Goal: Task Accomplishment & Management: Complete application form

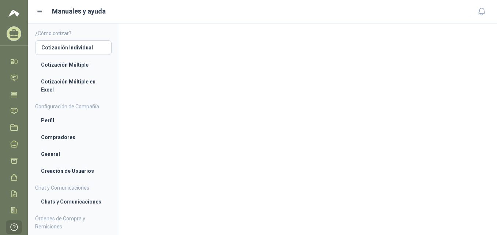
click at [42, 9] on icon at bounding box center [40, 11] width 7 height 7
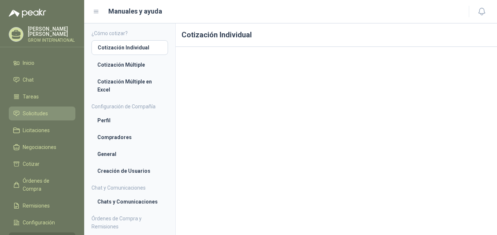
click at [26, 107] on link "Solicitudes" at bounding box center [42, 114] width 67 height 14
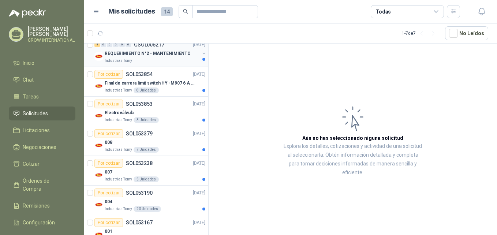
scroll to position [91, 0]
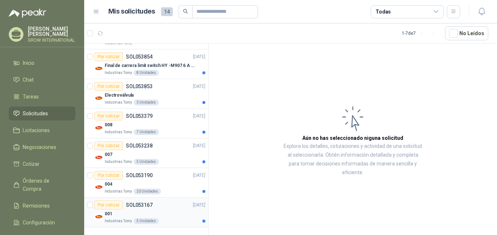
click at [154, 206] on div "Por cotizar SOL053167 [DATE]" at bounding box center [149, 205] width 111 height 9
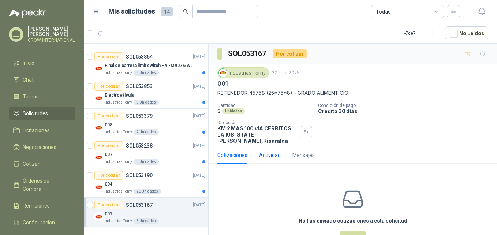
click at [246, 151] on div "Actividad" at bounding box center [270, 155] width 22 height 8
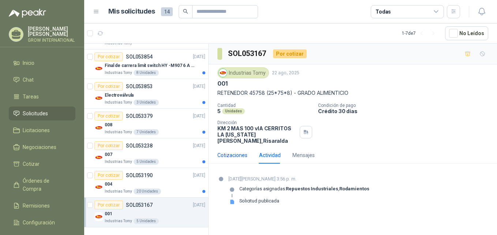
click at [241, 151] on div "Cotizaciones" at bounding box center [232, 155] width 30 height 8
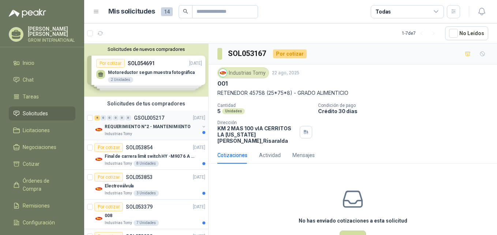
click at [157, 122] on div "8 0 0 0 0 0 GSOL005217 [DATE]" at bounding box center [150, 117] width 112 height 9
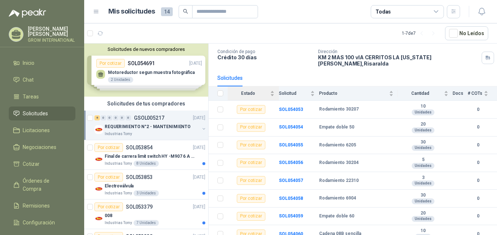
scroll to position [46, 0]
click at [246, 231] on b "SOL054060" at bounding box center [291, 233] width 24 height 5
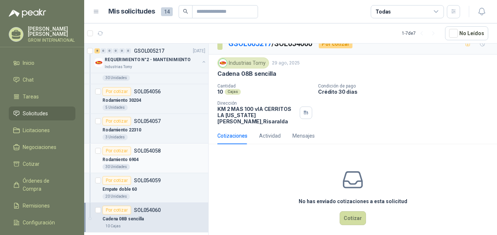
scroll to position [218, 0]
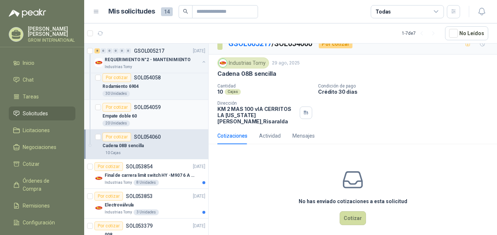
click at [181, 122] on div "20 Unidades" at bounding box center [153, 123] width 103 height 6
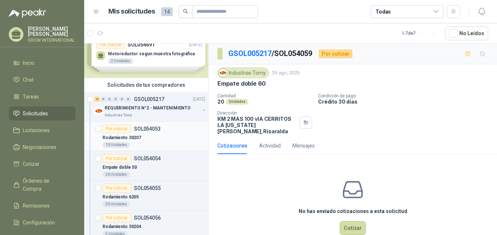
scroll to position [37, 0]
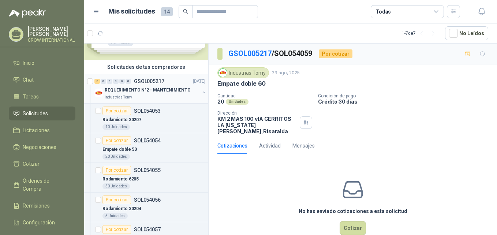
click at [162, 91] on p "REQUERIMIENTO N°2 - MANTENIMIENTO" at bounding box center [148, 90] width 86 height 7
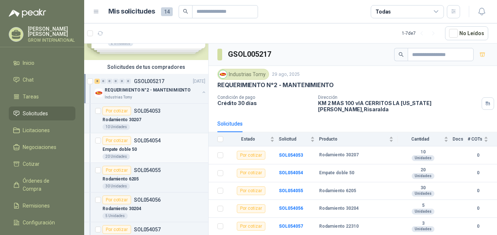
scroll to position [328, 0]
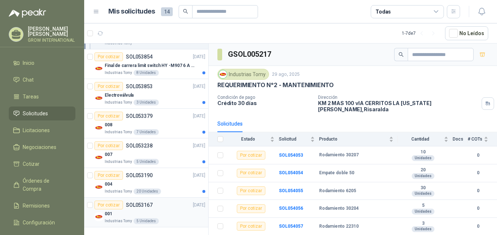
click at [168, 207] on div "Por cotizar SOL053167 [DATE]" at bounding box center [149, 205] width 111 height 9
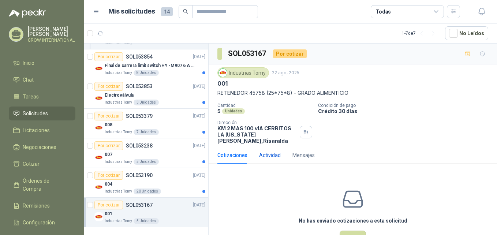
click at [246, 151] on div "Actividad" at bounding box center [270, 155] width 22 height 8
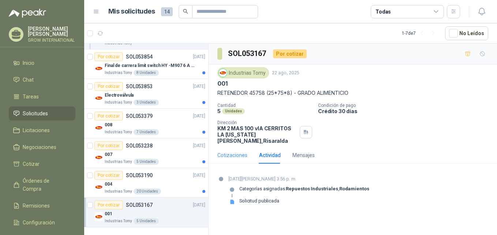
click at [236, 154] on div "Cotizaciones" at bounding box center [232, 155] width 30 height 17
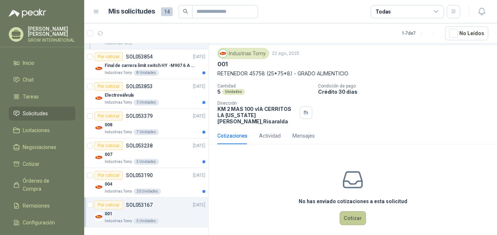
click at [246, 215] on button "Cotizar" at bounding box center [353, 218] width 26 height 14
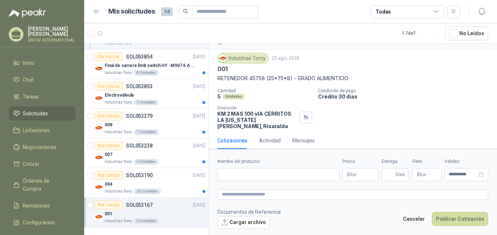
scroll to position [14, 0]
click at [155, 181] on div "004" at bounding box center [155, 184] width 101 height 9
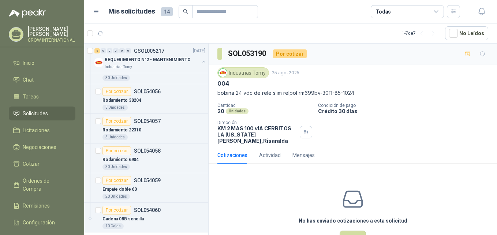
scroll to position [328, 0]
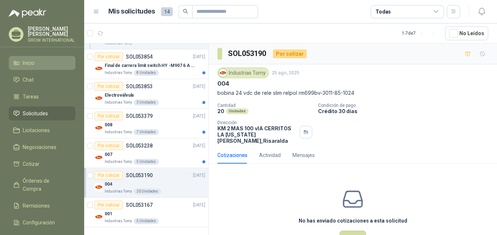
click at [38, 59] on li "Inicio" at bounding box center [42, 63] width 58 height 8
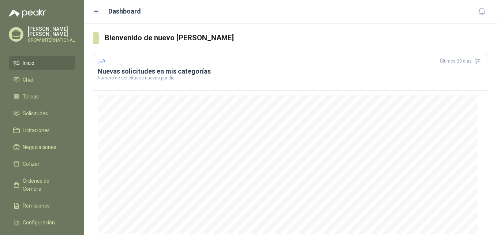
click at [97, 10] on icon at bounding box center [96, 11] width 7 height 7
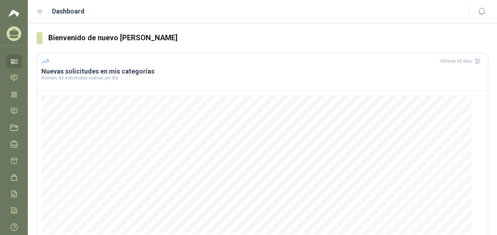
click at [39, 8] on div "Dashboard" at bounding box center [248, 11] width 423 height 10
click at [39, 12] on icon at bounding box center [40, 11] width 7 height 7
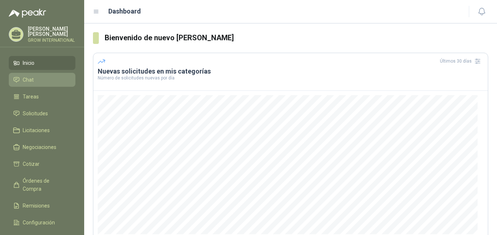
click at [44, 78] on li "Chat" at bounding box center [42, 80] width 58 height 8
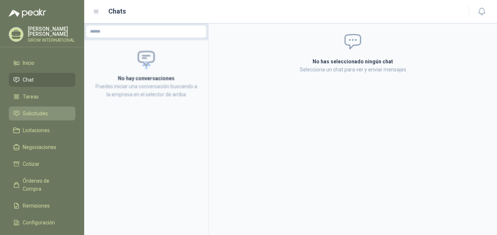
click at [33, 107] on link "Solicitudes" at bounding box center [42, 114] width 67 height 14
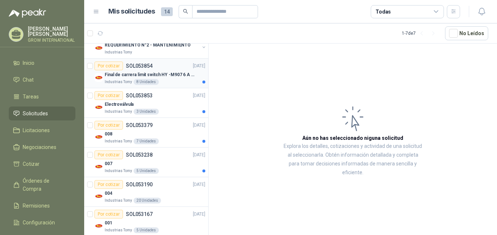
scroll to position [91, 0]
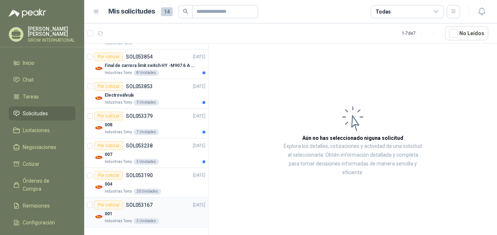
click at [157, 211] on div "001" at bounding box center [155, 213] width 101 height 9
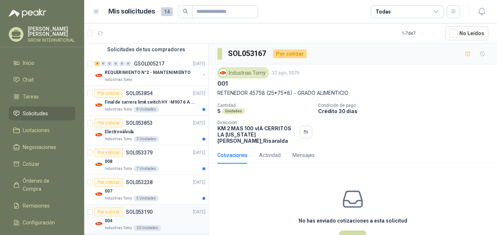
scroll to position [91, 0]
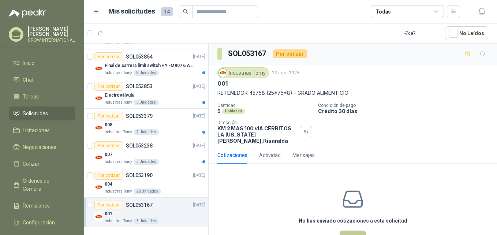
click at [246, 232] on button "Cotizar" at bounding box center [353, 238] width 26 height 14
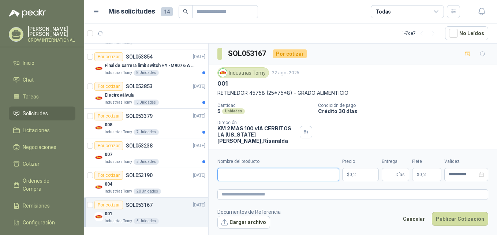
click at [233, 174] on input "Nombre del producto" at bounding box center [278, 174] width 122 height 13
paste input "******"
type input "******"
drag, startPoint x: 255, startPoint y: 169, endPoint x: 196, endPoint y: 165, distance: 58.7
click at [196, 165] on div "Solicitudes de nuevos compradores Por cotizar SOL054691 [DATE] Motoreductor seg…" at bounding box center [290, 140] width 413 height 194
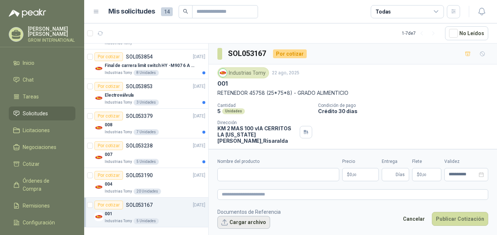
click at [246, 221] on button "Cargar archivo" at bounding box center [243, 222] width 53 height 13
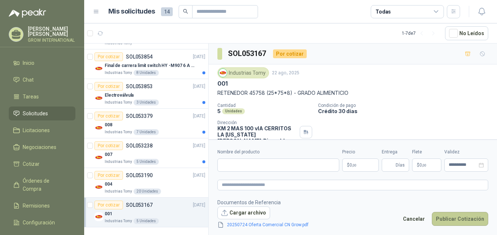
click at [246, 219] on button "Publicar Cotización" at bounding box center [460, 219] width 56 height 14
paste input "**********"
type input "**********"
click at [246, 163] on p "$ 0 ,00" at bounding box center [360, 164] width 37 height 13
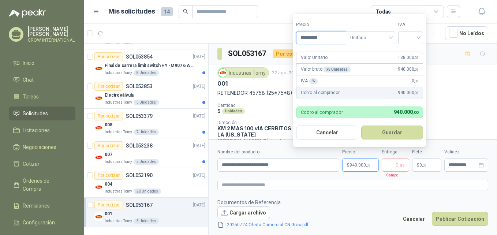
type input "*********"
click at [246, 134] on button "Guardar" at bounding box center [392, 133] width 62 height 14
click at [246, 33] on div at bounding box center [410, 37] width 25 height 13
click at [246, 53] on div "19%" at bounding box center [413, 53] width 14 height 8
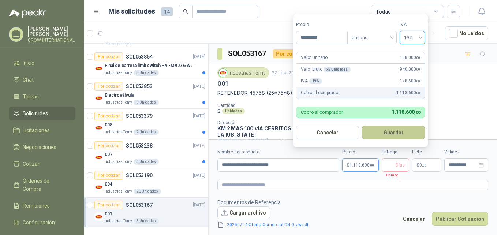
click at [246, 136] on button "Guardar" at bounding box center [393, 133] width 63 height 14
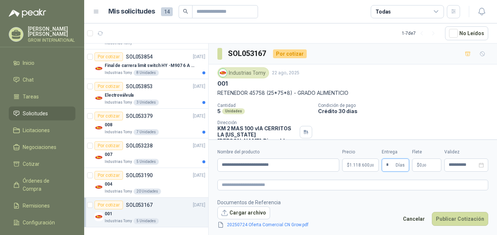
type input "*"
click at [246, 164] on p "$ 0 ,00" at bounding box center [426, 164] width 29 height 13
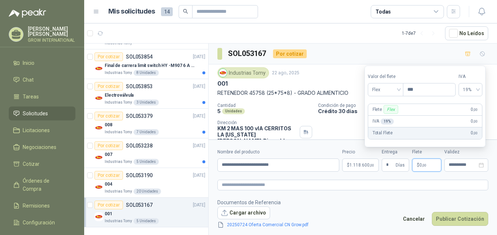
click at [246, 174] on form "**********" at bounding box center [353, 188] width 288 height 98
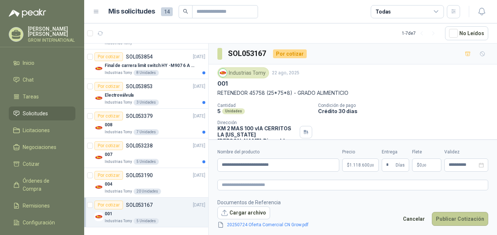
click at [246, 216] on button "Publicar Cotización" at bounding box center [460, 219] width 56 height 14
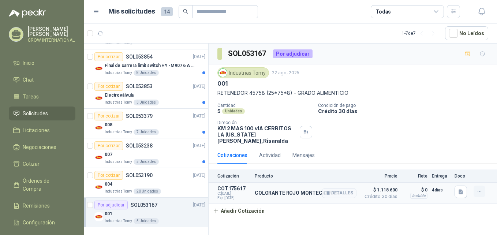
click at [246, 186] on button "button" at bounding box center [480, 192] width 12 height 12
click at [162, 182] on div "004" at bounding box center [155, 184] width 101 height 9
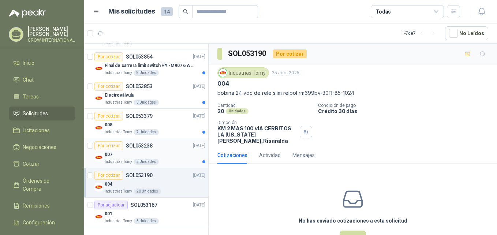
click at [167, 155] on div "007" at bounding box center [155, 154] width 101 height 9
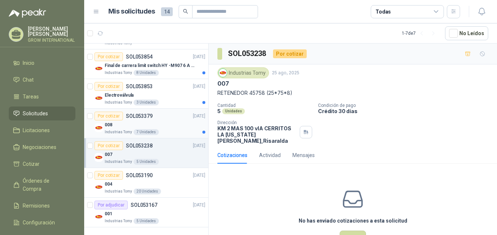
click at [159, 119] on div "Por cotizar SOL053379 [DATE]" at bounding box center [149, 116] width 111 height 9
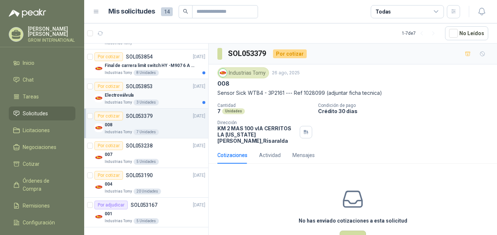
click at [173, 96] on div "Electroválvula" at bounding box center [155, 95] width 101 height 9
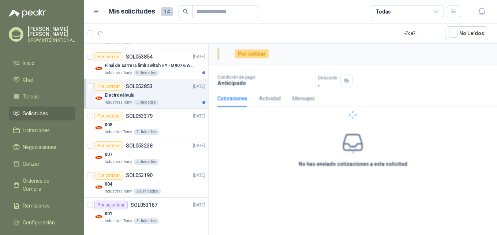
scroll to position [54, 0]
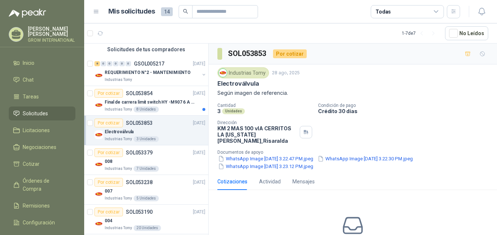
click at [172, 97] on div "Por cotizar SOL053854 [DATE]" at bounding box center [149, 93] width 111 height 9
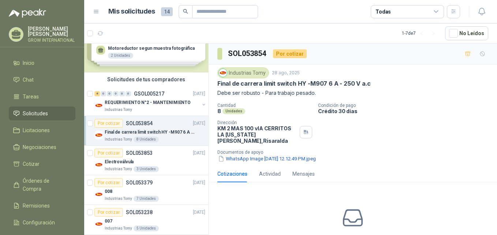
scroll to position [37, 0]
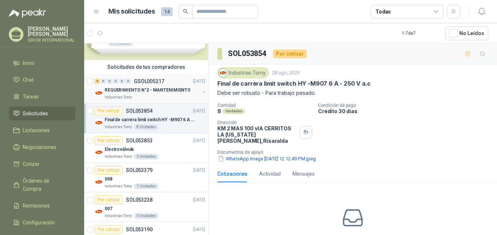
click at [176, 92] on p "REQUERIMIENTO N°2 - MANTENIMIENTO" at bounding box center [148, 90] width 86 height 7
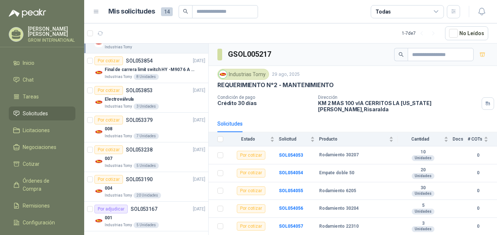
scroll to position [91, 0]
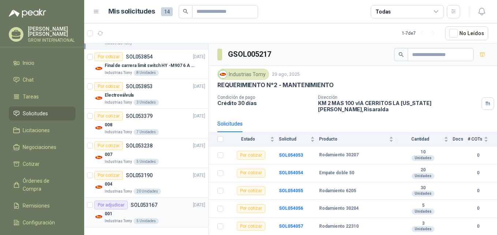
click at [170, 215] on div "001" at bounding box center [155, 213] width 101 height 9
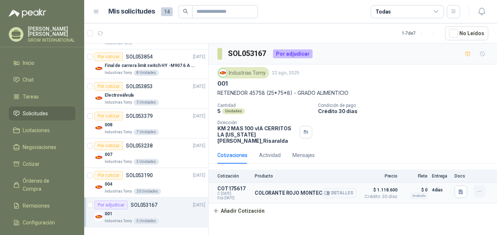
click at [246, 188] on button "button" at bounding box center [480, 192] width 12 height 12
click at [246, 168] on button "Eliminar" at bounding box center [465, 169] width 59 height 12
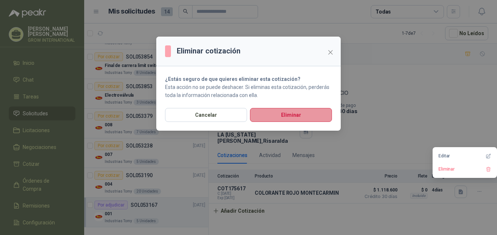
click at [246, 114] on button "Eliminar" at bounding box center [291, 115] width 82 height 14
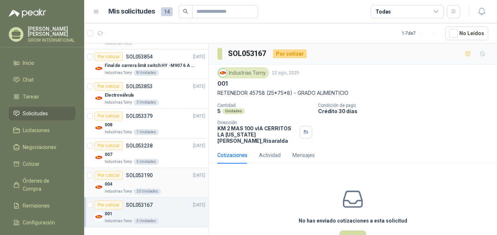
click at [166, 185] on div "004" at bounding box center [155, 184] width 101 height 9
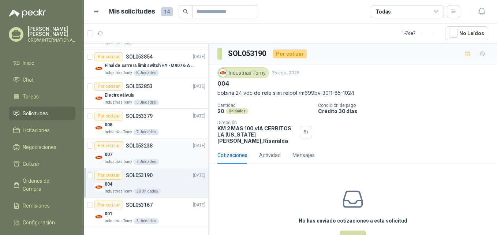
click at [161, 162] on div "Industrias Tomy 5 Unidades" at bounding box center [155, 162] width 101 height 6
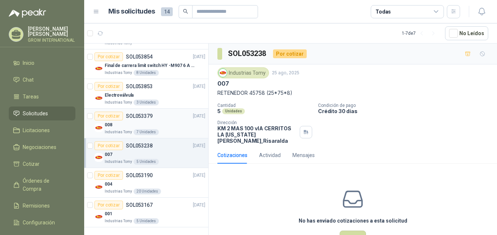
click at [166, 123] on div "008" at bounding box center [155, 124] width 101 height 9
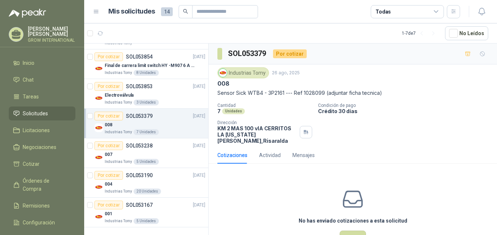
scroll to position [54, 0]
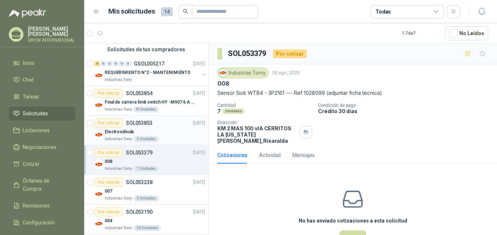
click at [166, 123] on div "Por cotizar SOL053853 [DATE]" at bounding box center [149, 123] width 111 height 9
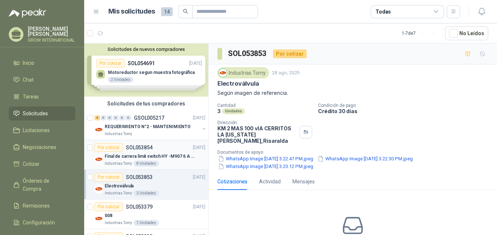
click at [163, 158] on p "Final de carrera limit switch HY -M907 6 A - 250 V a.c" at bounding box center [150, 156] width 91 height 7
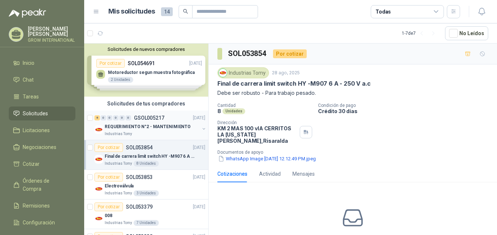
click at [167, 123] on p "REQUERIMIENTO N°2 - MANTENIMIENTO" at bounding box center [148, 126] width 86 height 7
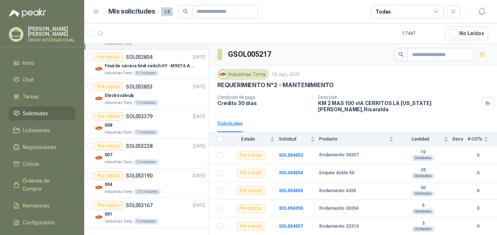
scroll to position [91, 0]
click at [162, 210] on div "001" at bounding box center [155, 213] width 101 height 9
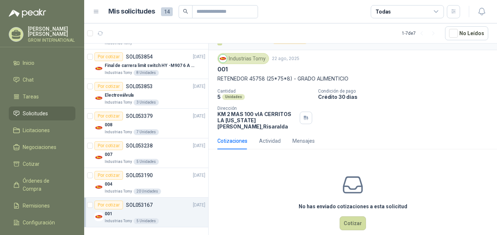
scroll to position [19, 0]
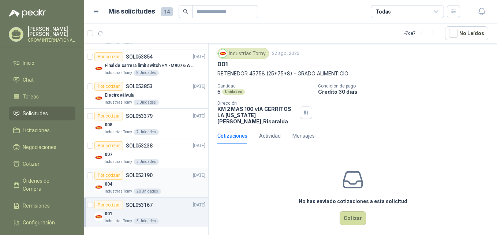
click at [151, 181] on div "004" at bounding box center [155, 184] width 101 height 9
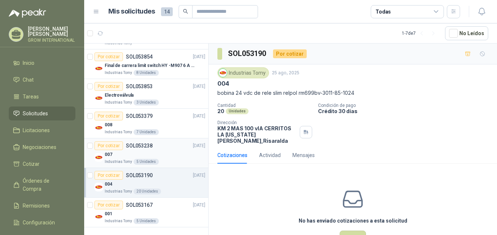
click at [166, 158] on div "007" at bounding box center [155, 154] width 101 height 9
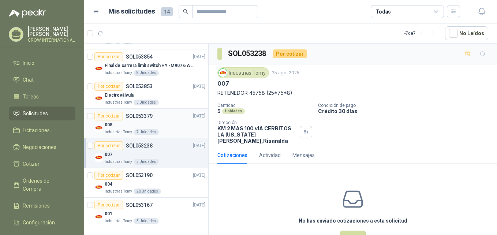
click at [177, 124] on div "008" at bounding box center [155, 124] width 101 height 9
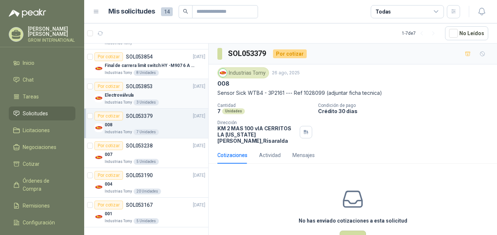
click at [165, 98] on div "Electroválvula" at bounding box center [155, 95] width 101 height 9
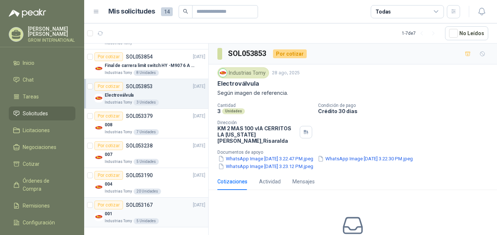
click at [177, 208] on div "Por cotizar SOL053167 [DATE]" at bounding box center [149, 205] width 111 height 9
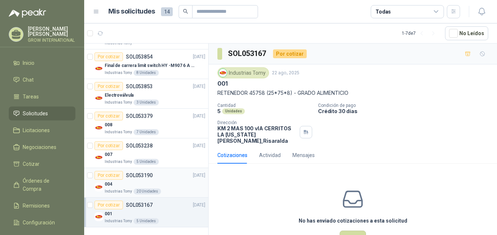
click at [176, 176] on div "Por cotizar SOL053190 [DATE]" at bounding box center [149, 175] width 111 height 9
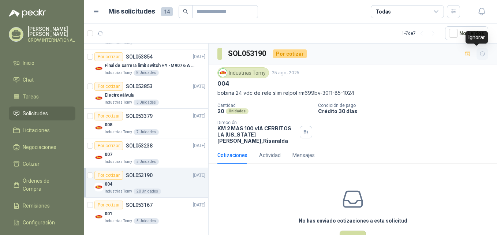
click at [246, 51] on icon "button" at bounding box center [482, 54] width 6 height 6
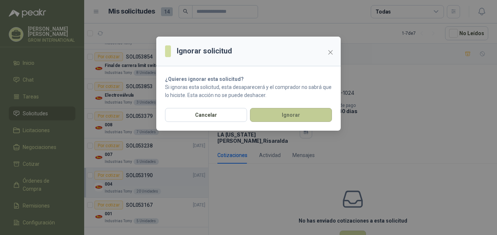
click at [246, 113] on button "Ignorar" at bounding box center [291, 115] width 82 height 14
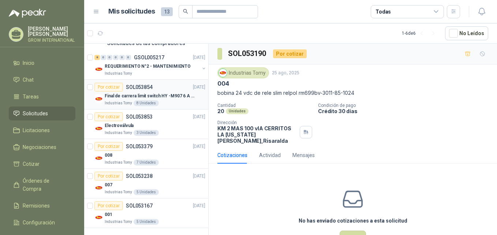
scroll to position [61, 0]
click at [162, 181] on div "007" at bounding box center [155, 184] width 101 height 9
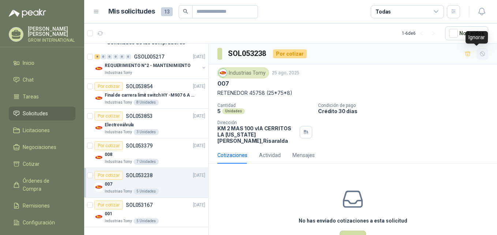
click at [246, 53] on button "button" at bounding box center [483, 54] width 12 height 12
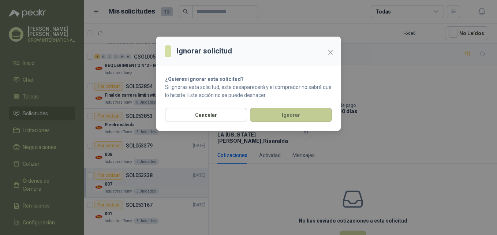
click at [246, 117] on button "Ignorar" at bounding box center [291, 115] width 82 height 14
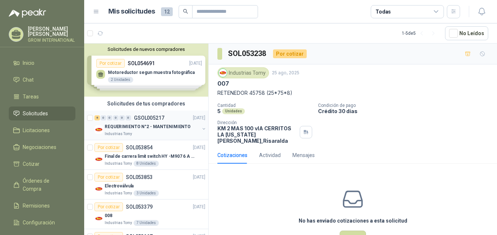
click at [166, 119] on div "8 0 0 0 0 0 GSOL005217 [DATE]" at bounding box center [150, 117] width 112 height 9
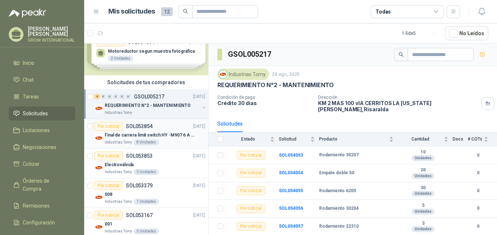
scroll to position [31, 0]
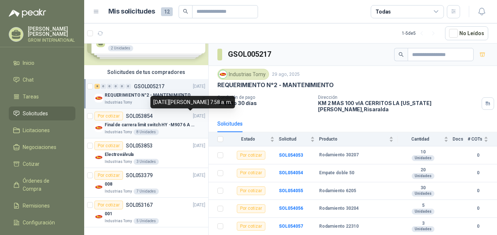
click at [180, 117] on div "Por cotizar SOL053854 [DATE]" at bounding box center [149, 116] width 111 height 9
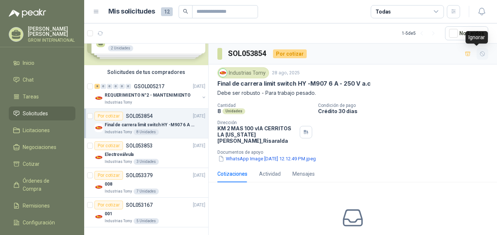
click at [246, 49] on button "button" at bounding box center [483, 54] width 12 height 12
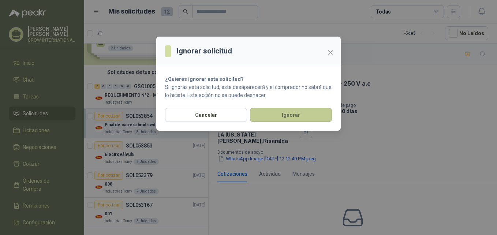
click at [246, 112] on button "Ignorar" at bounding box center [291, 115] width 82 height 14
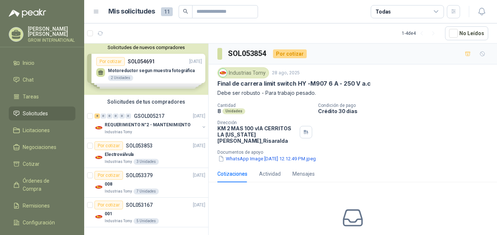
scroll to position [2, 0]
click at [149, 159] on div "3 Unidades" at bounding box center [146, 162] width 25 height 6
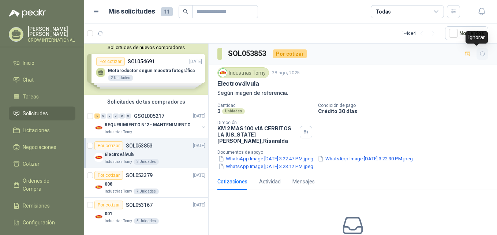
click at [246, 52] on button "button" at bounding box center [483, 54] width 12 height 12
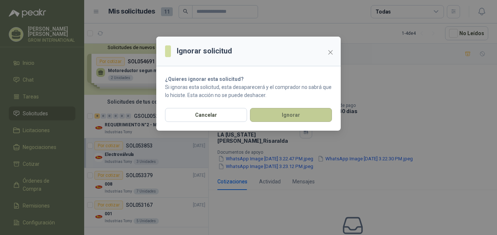
click at [246, 115] on button "Ignorar" at bounding box center [291, 115] width 82 height 14
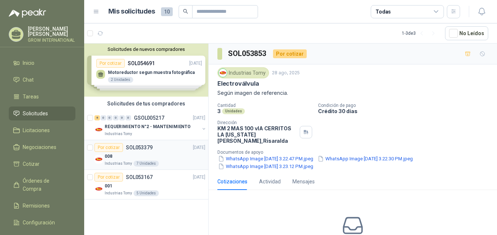
click at [179, 157] on div "008" at bounding box center [155, 156] width 101 height 9
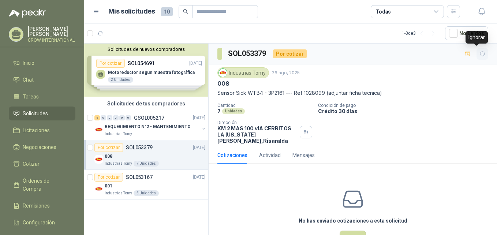
click at [246, 50] on button "button" at bounding box center [483, 54] width 12 height 12
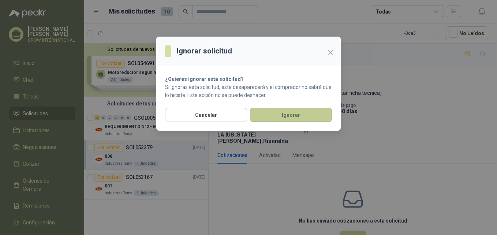
click at [246, 118] on button "Ignorar" at bounding box center [291, 115] width 82 height 14
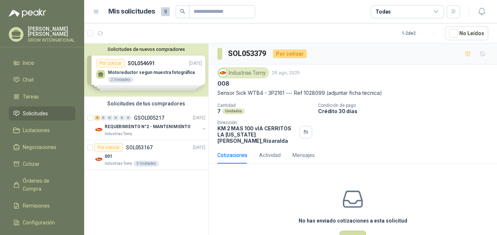
click at [174, 157] on div "001" at bounding box center [155, 156] width 101 height 9
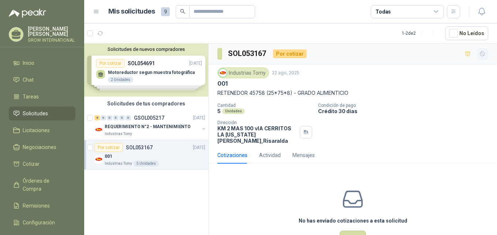
click at [246, 53] on icon "button" at bounding box center [482, 54] width 6 height 6
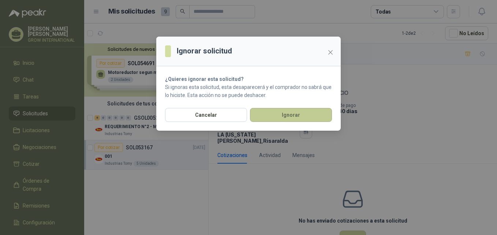
click at [246, 112] on button "Ignorar" at bounding box center [291, 115] width 82 height 14
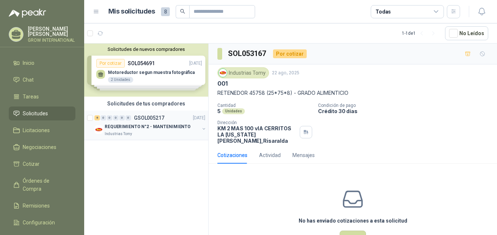
click at [99, 119] on div "8" at bounding box center [96, 117] width 5 height 5
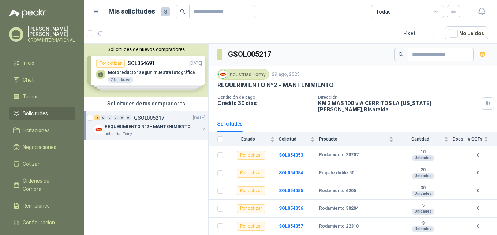
click at [132, 72] on div "Solicitudes de nuevos compradores Por cotizar SOL054691 [DATE] Motoreductor seg…" at bounding box center [146, 70] width 124 height 53
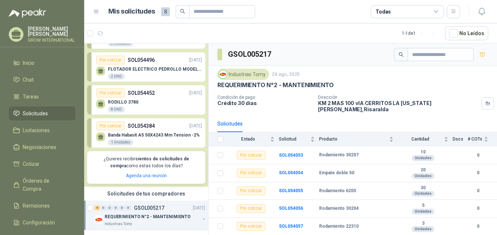
scroll to position [40, 0]
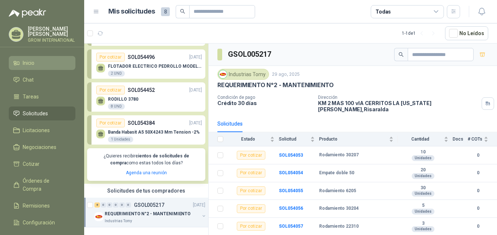
click at [39, 60] on li "Inicio" at bounding box center [42, 63] width 58 height 8
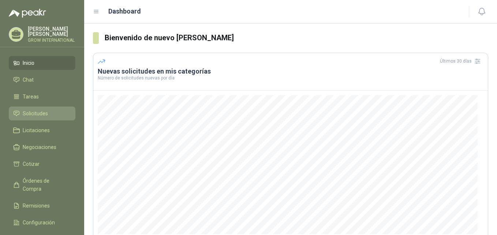
click at [39, 107] on link "Solicitudes" at bounding box center [42, 114] width 67 height 14
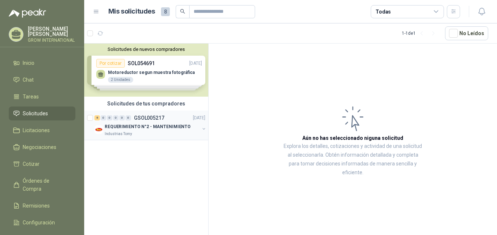
click at [146, 128] on p "REQUERIMIENTO N°2 - MANTENIMIENTO" at bounding box center [148, 126] width 86 height 7
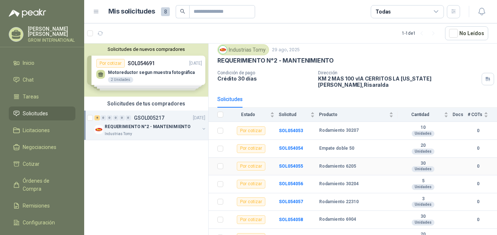
scroll to position [46, 0]
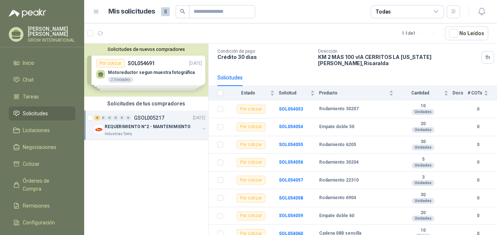
click at [203, 123] on div "REQUERIMIENTO N°2 - MANTENIMIENTO Industrias Tomy" at bounding box center [150, 129] width 112 height 15
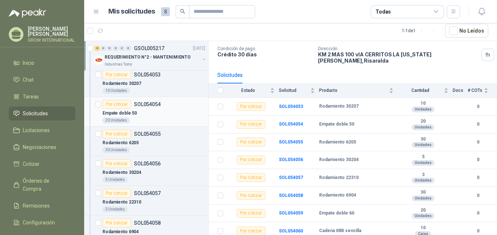
scroll to position [73, 0]
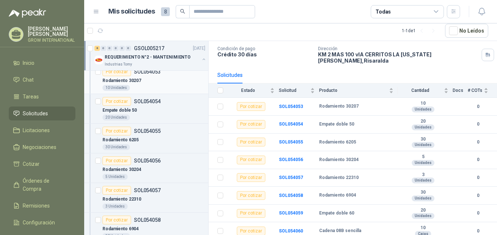
click at [171, 80] on div "Rodamiento 30207" at bounding box center [153, 80] width 103 height 9
